Goal: Task Accomplishment & Management: Use online tool/utility

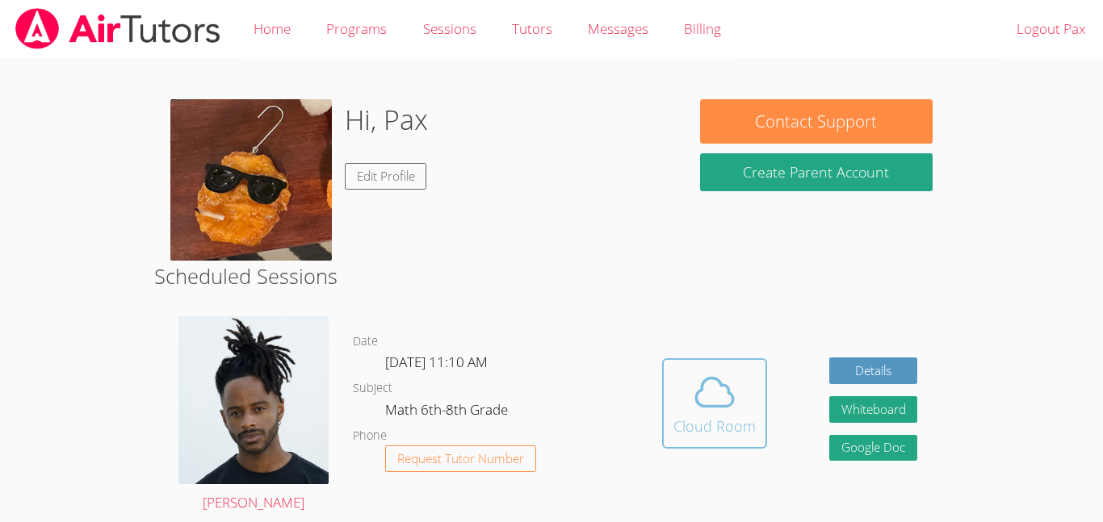
click at [682, 398] on span at bounding box center [714, 392] width 82 height 45
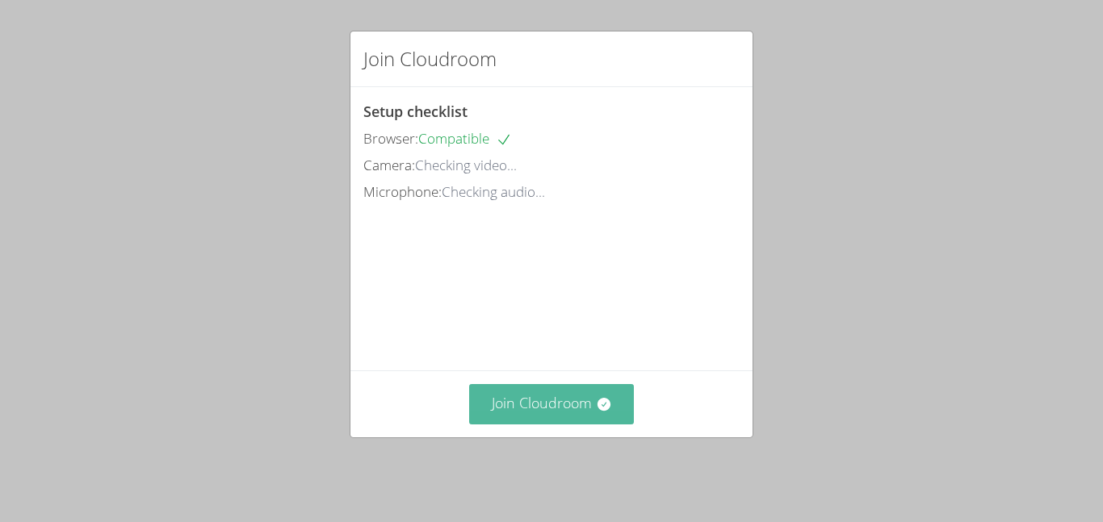
click at [590, 422] on button "Join Cloudroom" at bounding box center [551, 404] width 165 height 40
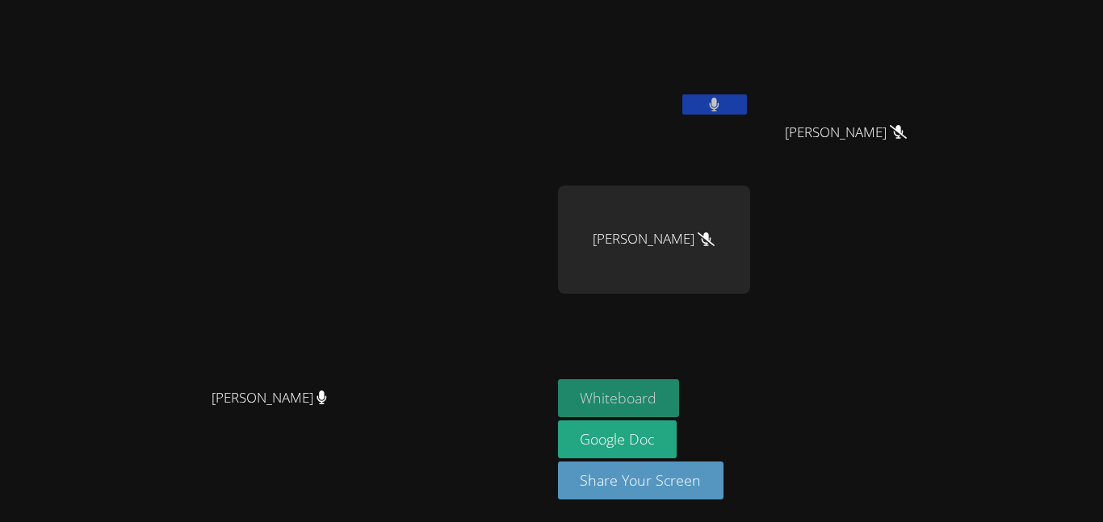
click at [680, 394] on button "Whiteboard" at bounding box center [619, 398] width 122 height 38
click at [747, 105] on button at bounding box center [714, 104] width 65 height 20
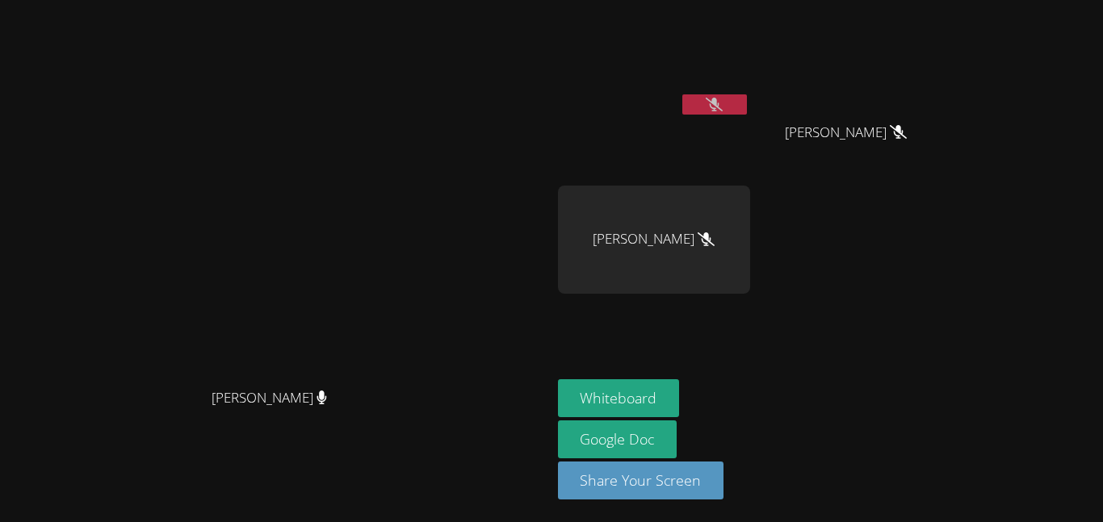
click at [723, 106] on icon at bounding box center [714, 105] width 17 height 14
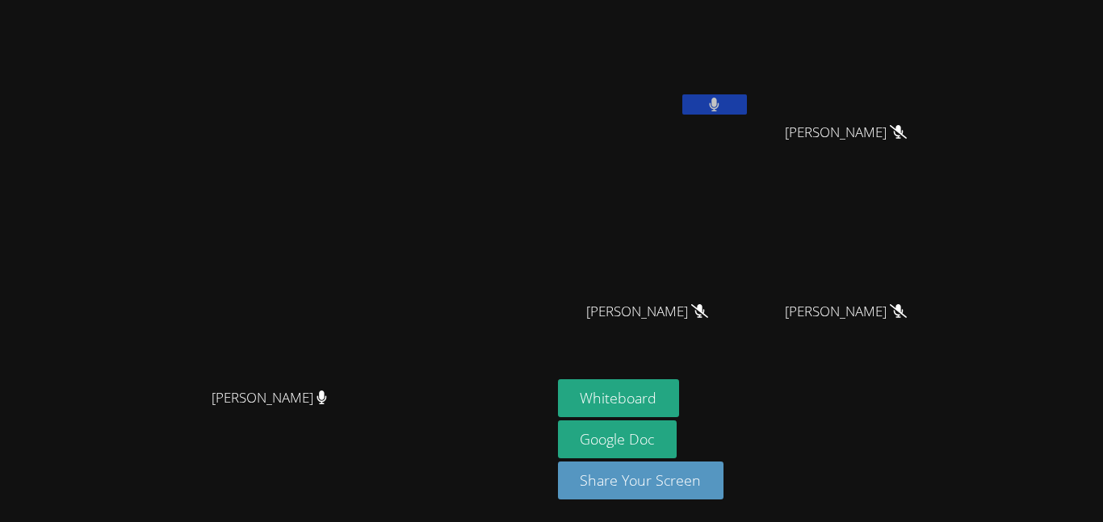
click at [747, 101] on button at bounding box center [714, 104] width 65 height 20
click at [747, 96] on button at bounding box center [714, 104] width 65 height 20
click at [747, 102] on button at bounding box center [714, 104] width 65 height 20
click at [747, 98] on button at bounding box center [714, 104] width 65 height 20
click at [723, 104] on icon at bounding box center [714, 105] width 17 height 14
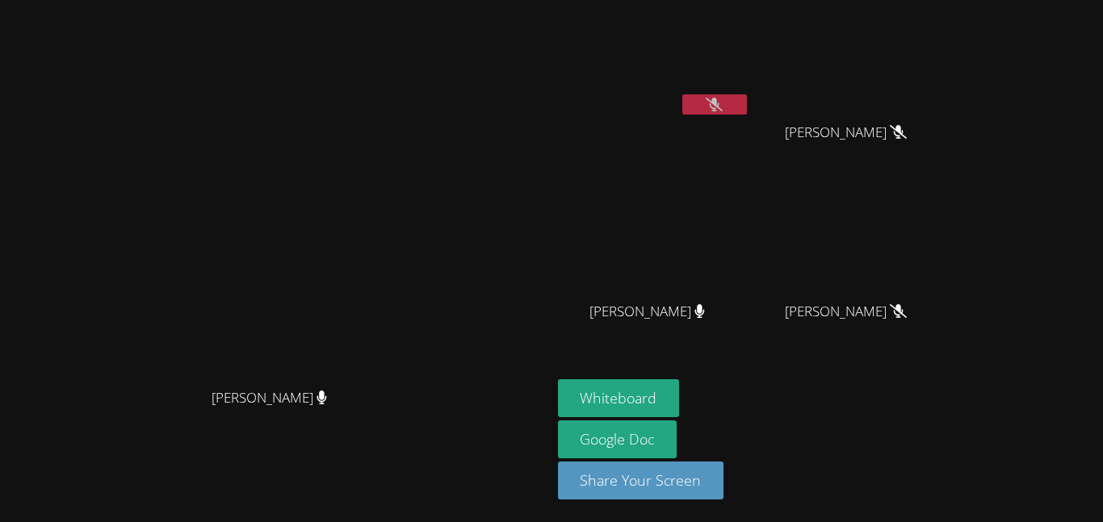
click at [747, 111] on button at bounding box center [714, 104] width 65 height 20
click at [723, 107] on icon at bounding box center [714, 105] width 17 height 14
